Goal: Obtain resource: Download file/media

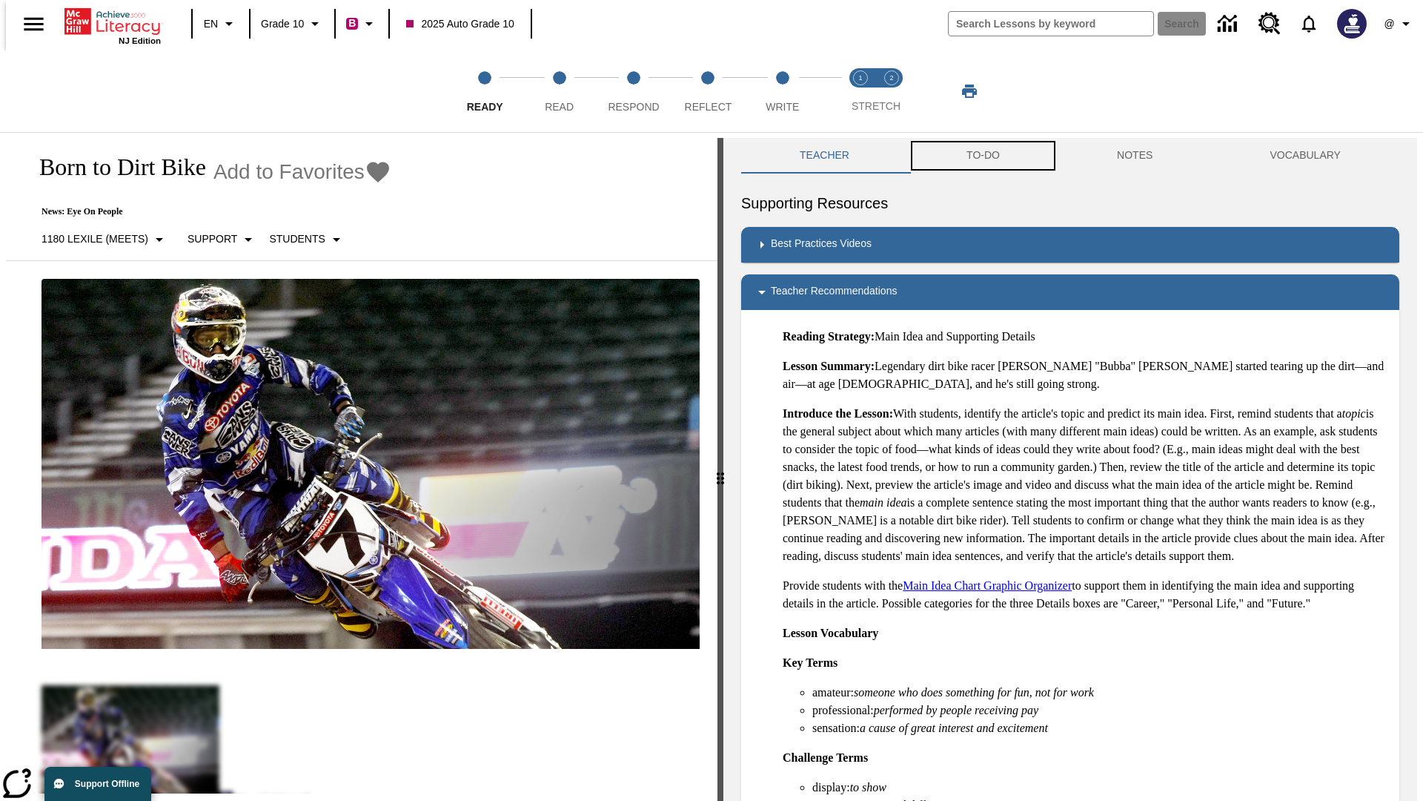
click at [982, 156] on button "TO-DO" at bounding box center [983, 156] width 150 height 36
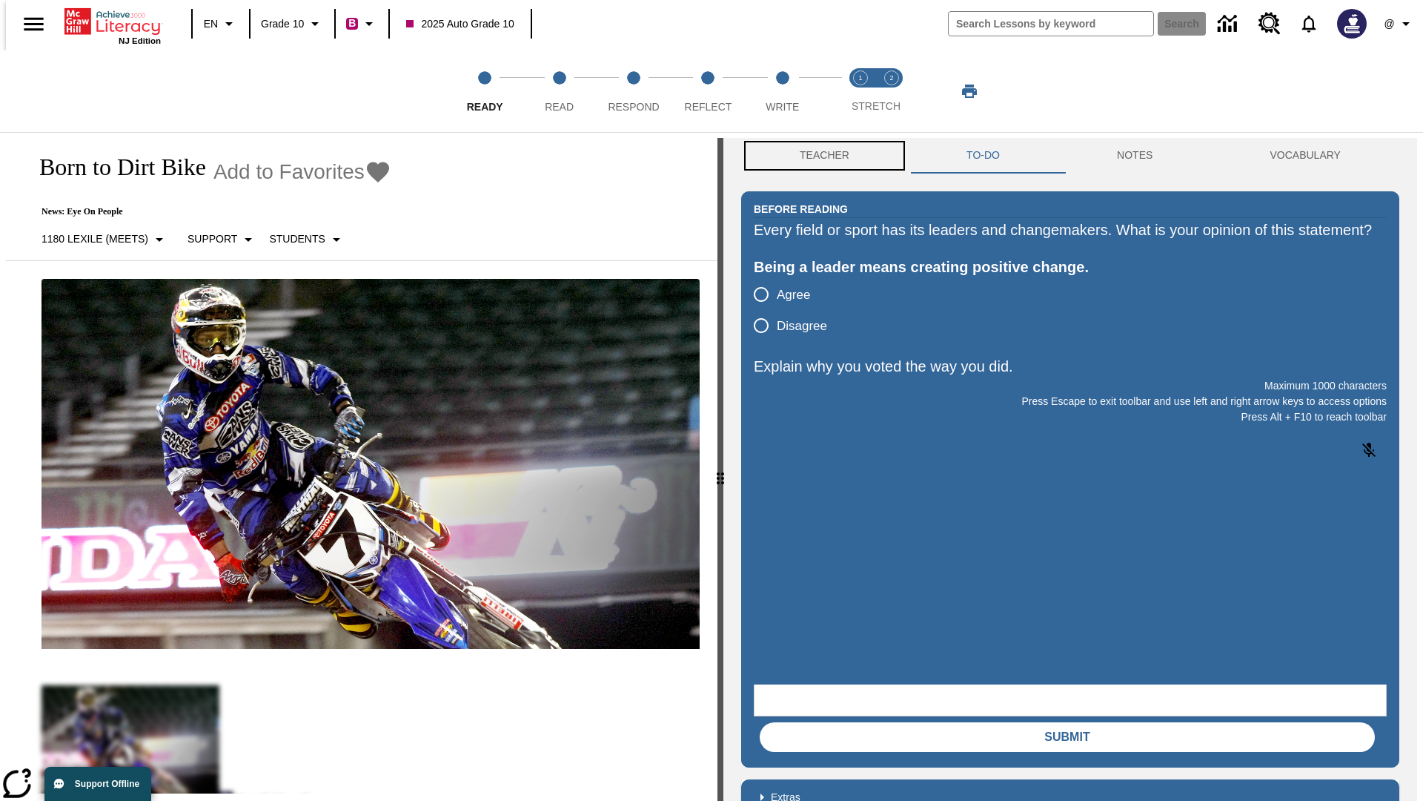
scroll to position [1, 0]
click at [820, 156] on button "Teacher" at bounding box center [824, 155] width 167 height 36
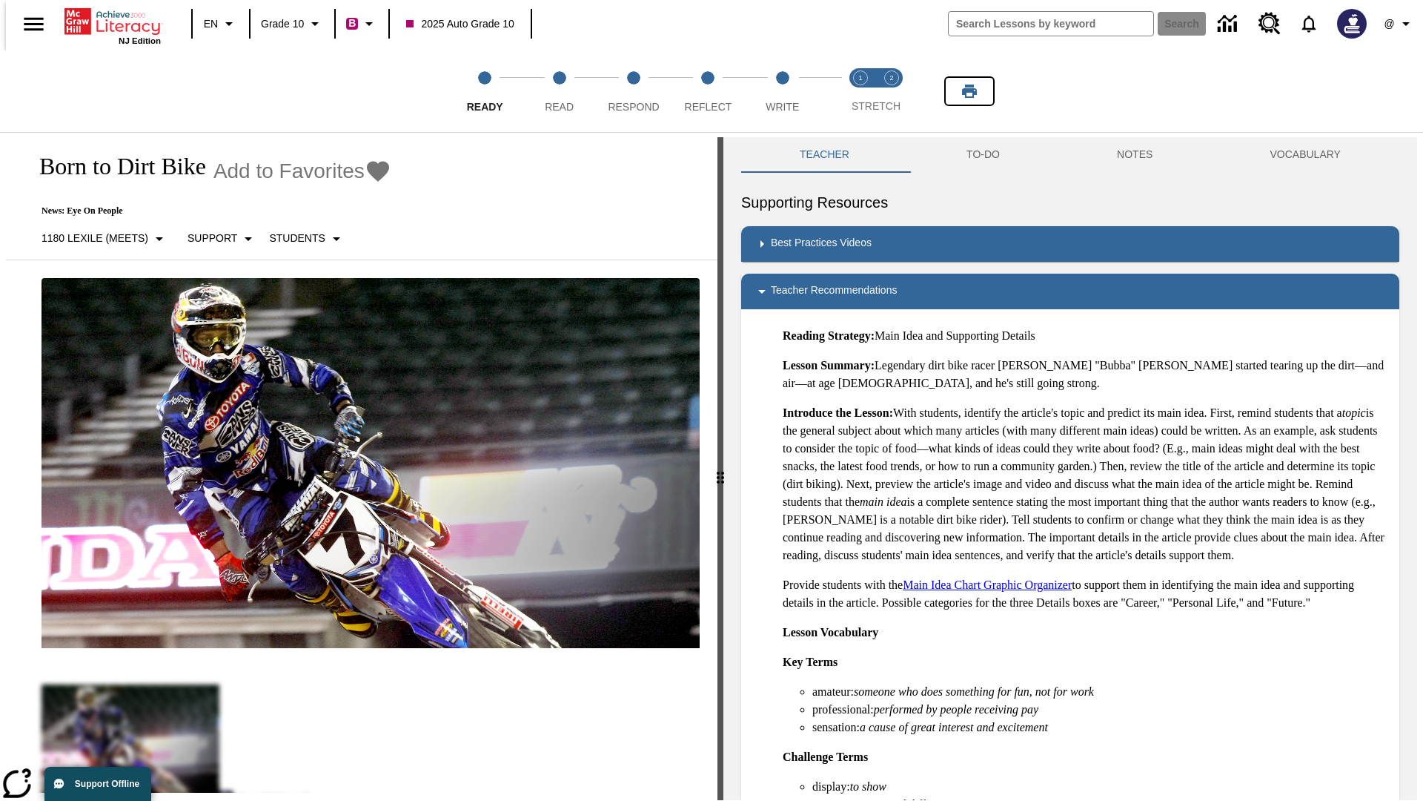
click at [970, 91] on icon "Print" at bounding box center [969, 91] width 15 height 13
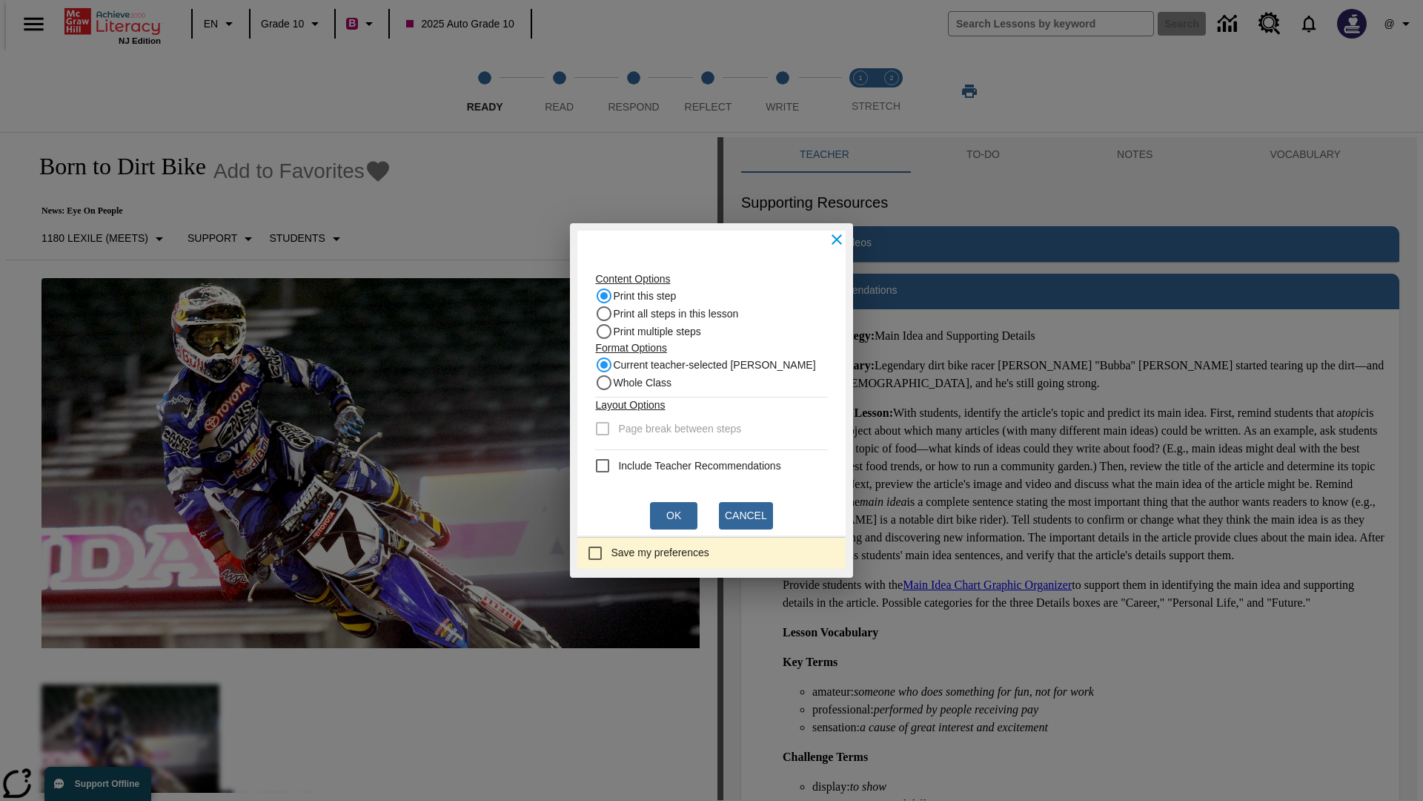
click at [607, 465] on recommendation "Include Teacher Recommendations" at bounding box center [603, 466] width 18 height 18
checkbox recommendation "true"
click at [674, 515] on button "Ok" at bounding box center [673, 515] width 47 height 27
